Goal: Information Seeking & Learning: Learn about a topic

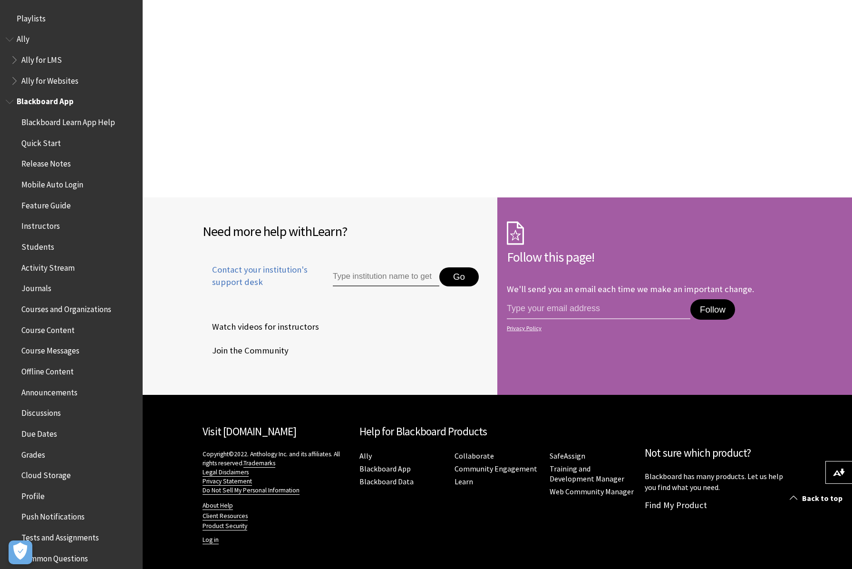
click at [10, 102] on span "Book outline for Blackboard App Help" at bounding box center [11, 100] width 10 height 12
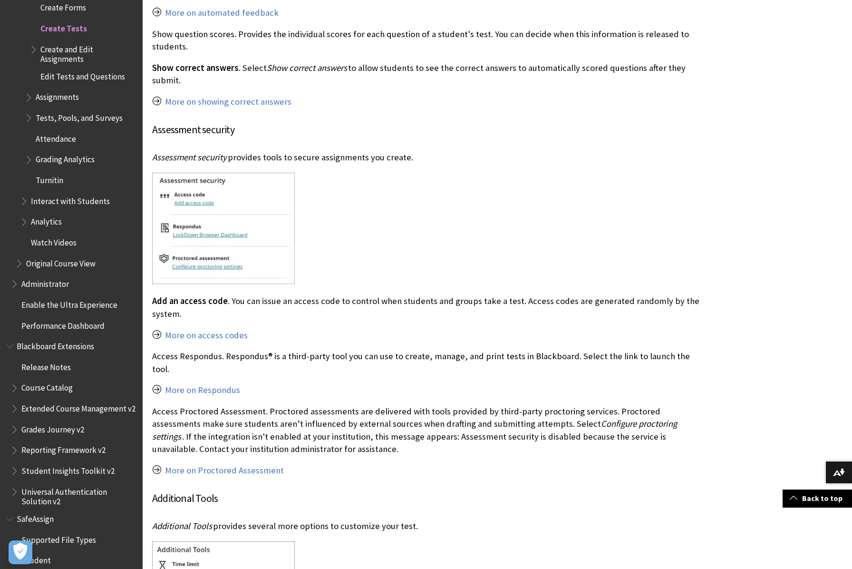
scroll to position [5388, 0]
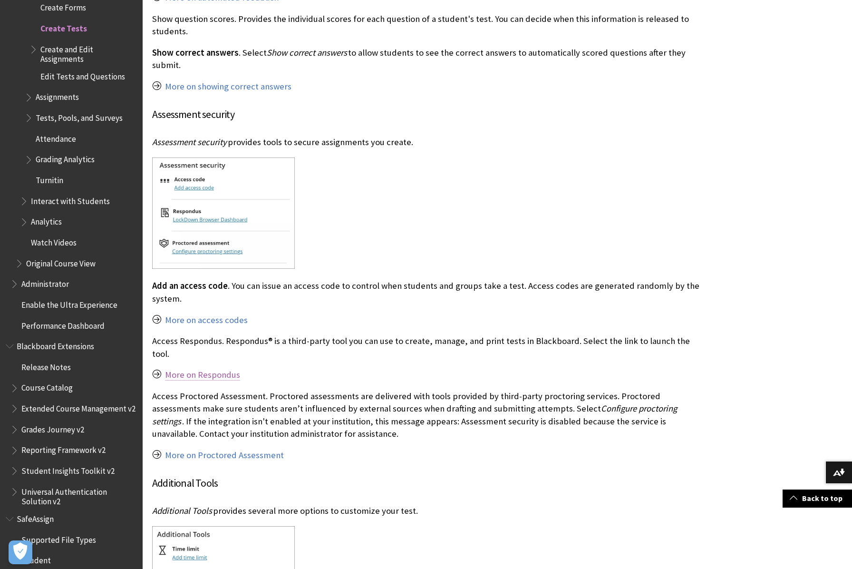
click at [174, 369] on link "More on Respondus" at bounding box center [202, 374] width 75 height 11
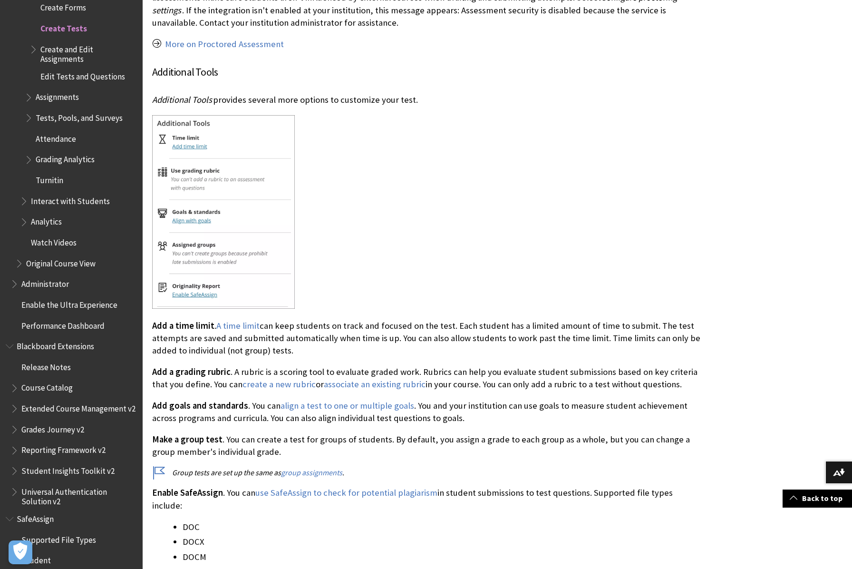
scroll to position [6102, 0]
